Goal: Check status: Check status

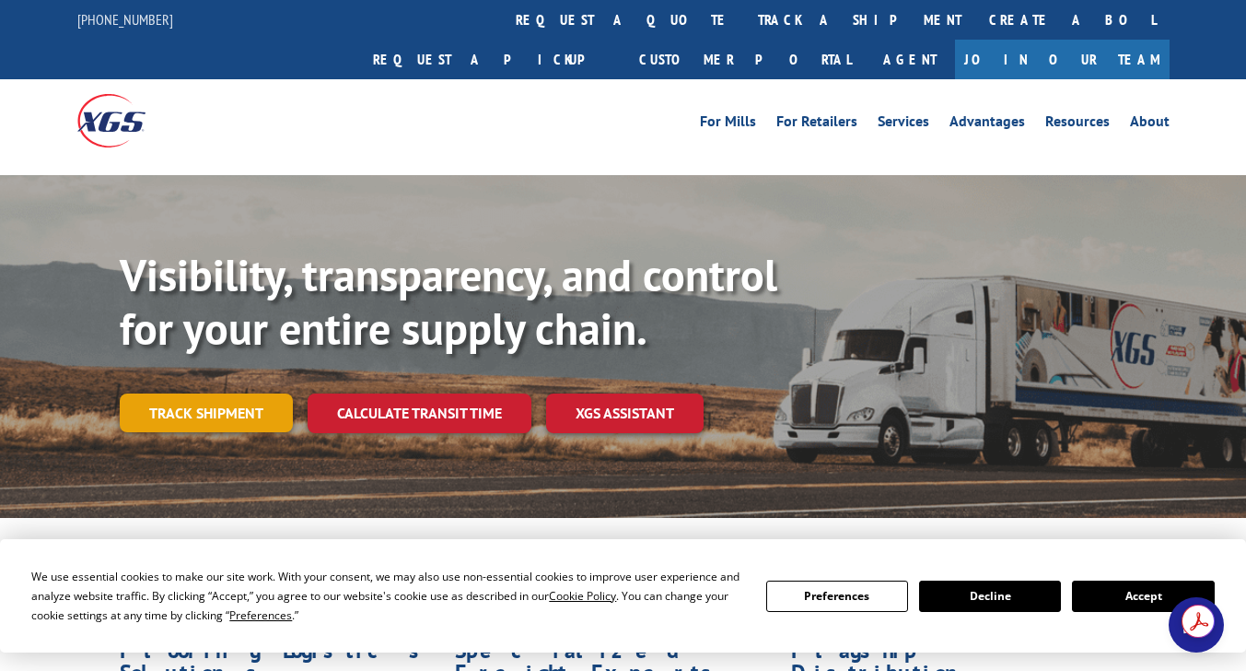
click at [212, 393] on link "Track shipment" at bounding box center [206, 412] width 173 height 39
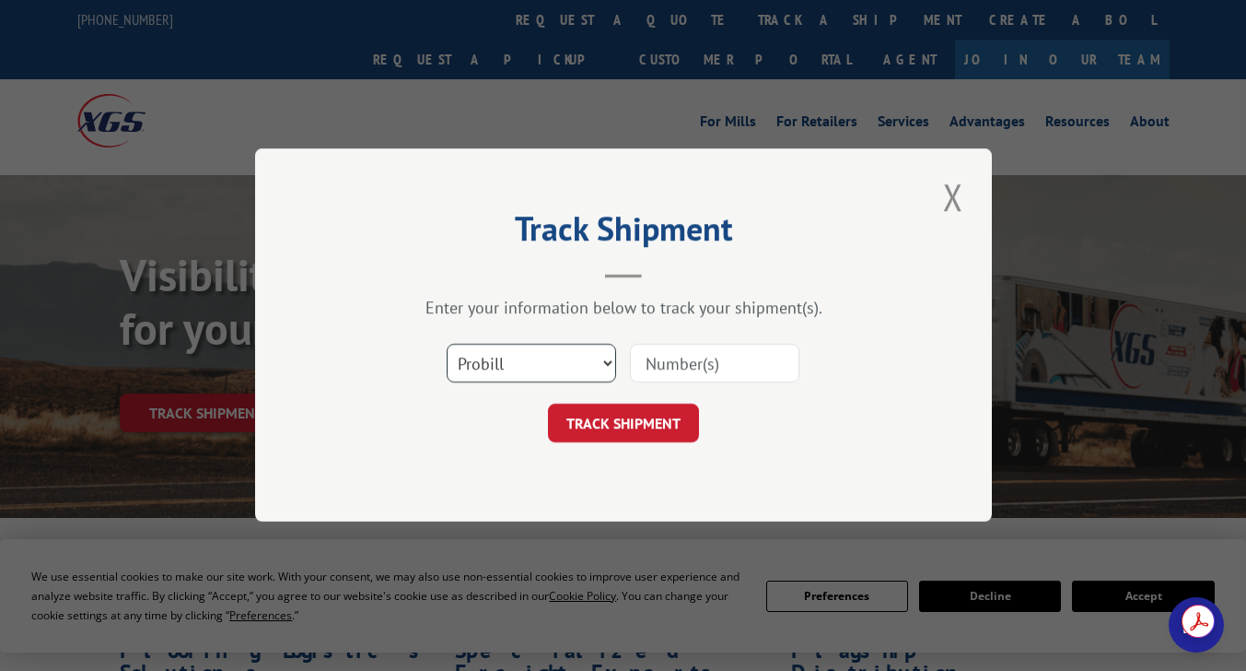
click at [603, 366] on select "Select category... Probill BOL PO" at bounding box center [532, 364] width 170 height 39
select select "bol"
click at [447, 345] on select "Select category... Probill BOL PO" at bounding box center [532, 364] width 170 height 39
click at [772, 371] on input at bounding box center [715, 364] width 170 height 39
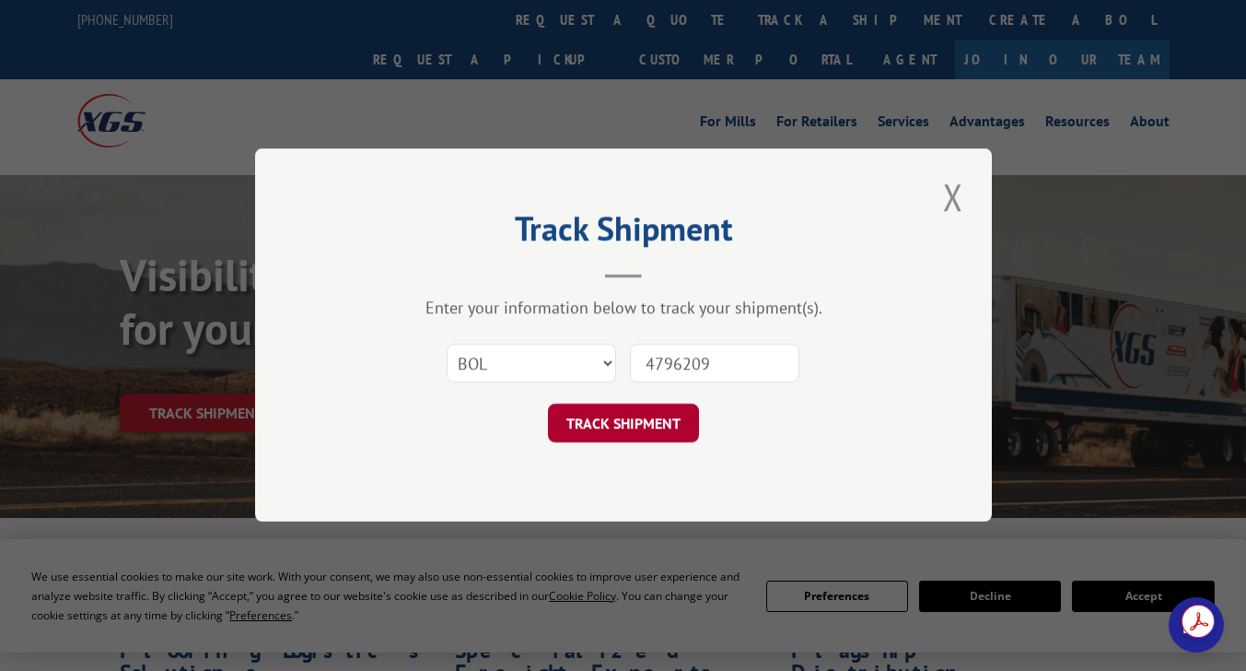
type input "4796209"
click at [627, 427] on button "TRACK SHIPMENT" at bounding box center [623, 423] width 151 height 39
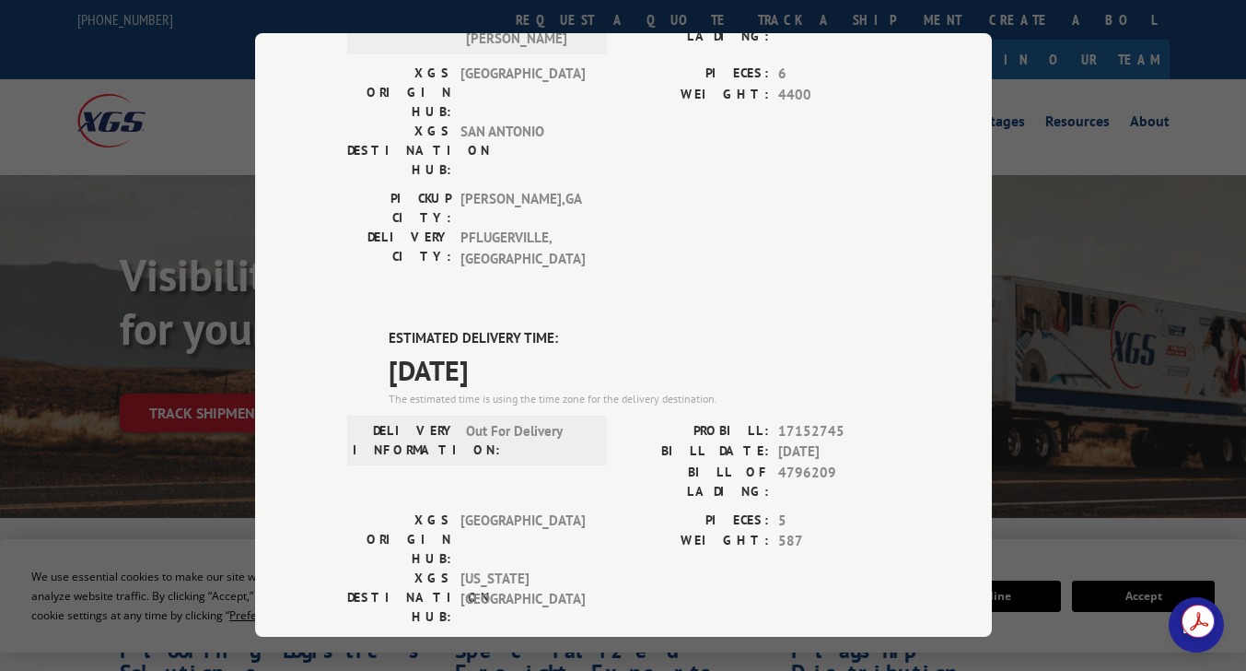
scroll to position [269, 0]
